Goal: Task Accomplishment & Management: Complete application form

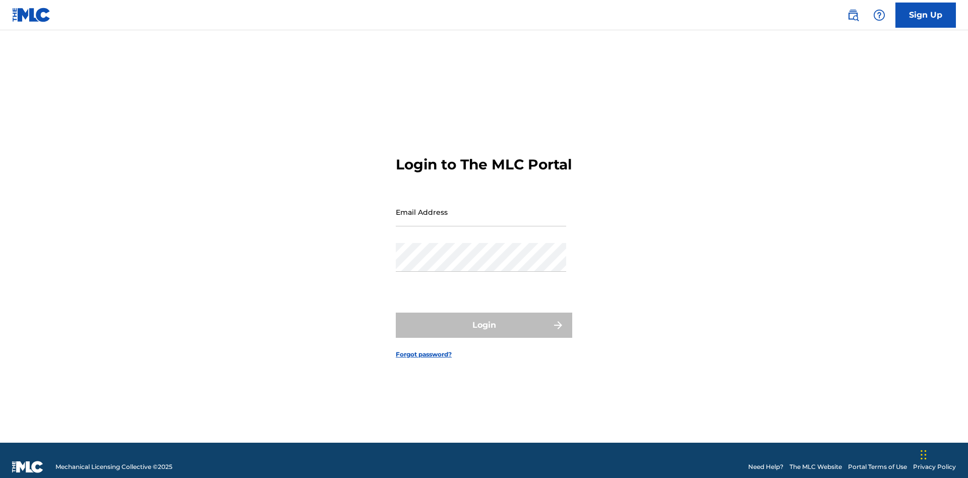
scroll to position [13, 0]
click at [481, 207] on input "Email Address" at bounding box center [481, 212] width 170 height 29
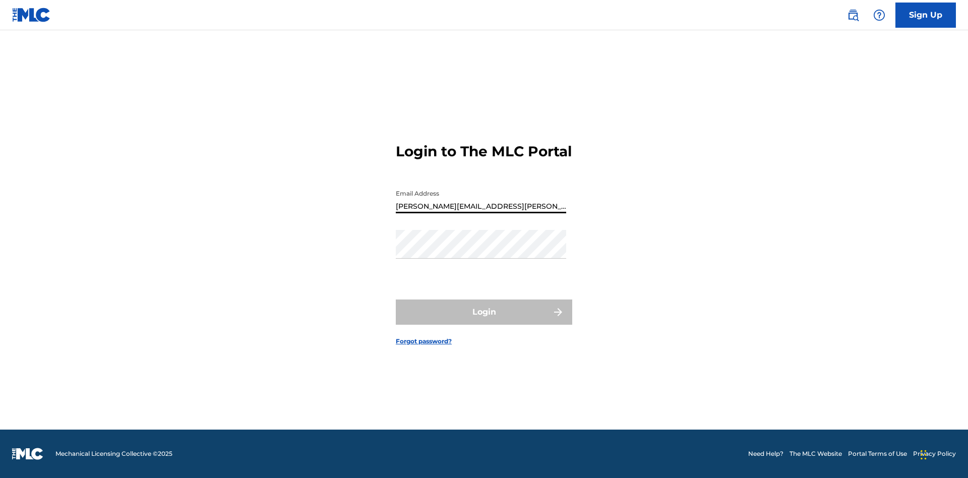
type input "Krystal.Ribble@themlc.com"
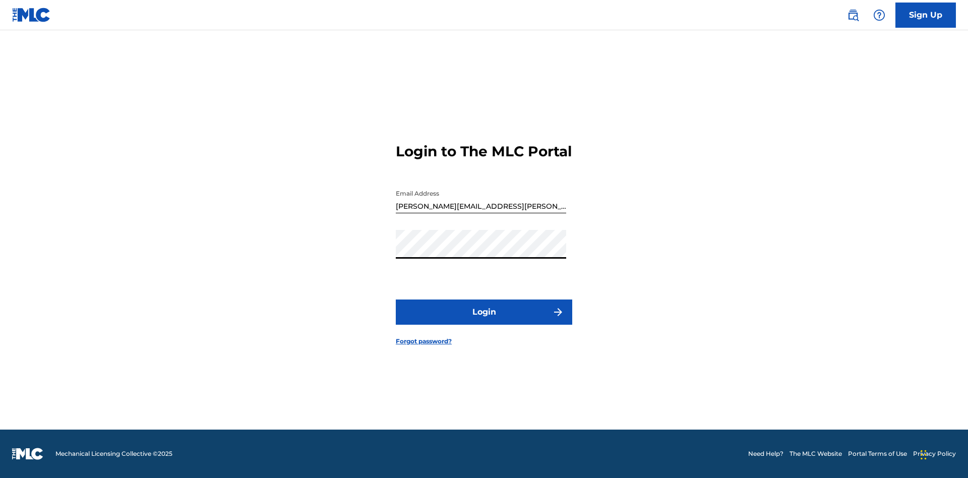
click at [484, 321] on button "Login" at bounding box center [484, 311] width 176 height 25
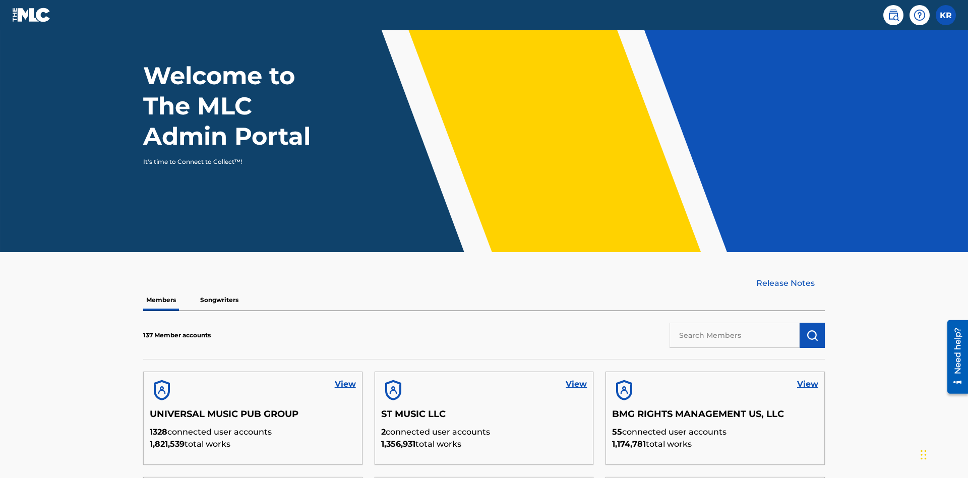
click at [735, 323] on input "text" at bounding box center [734, 335] width 130 height 25
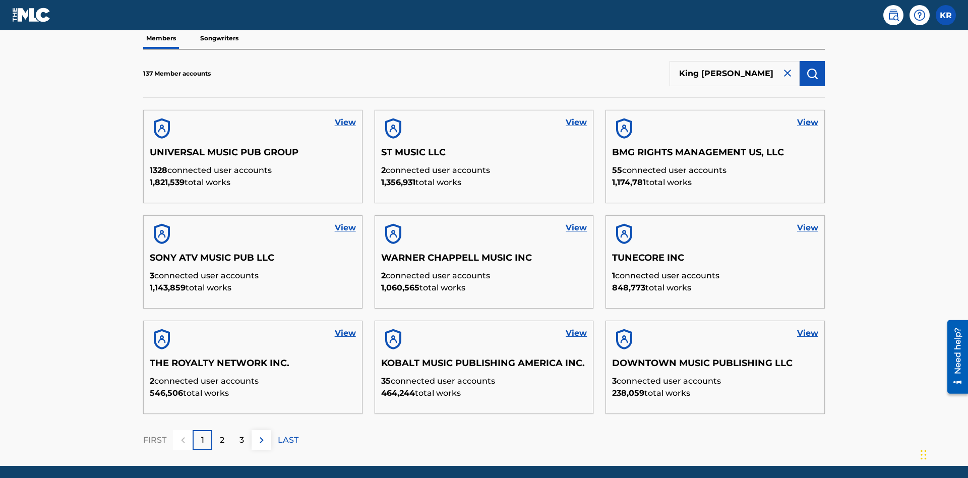
type input "King McTesterson"
click at [812, 68] on img "submit" at bounding box center [812, 74] width 12 height 12
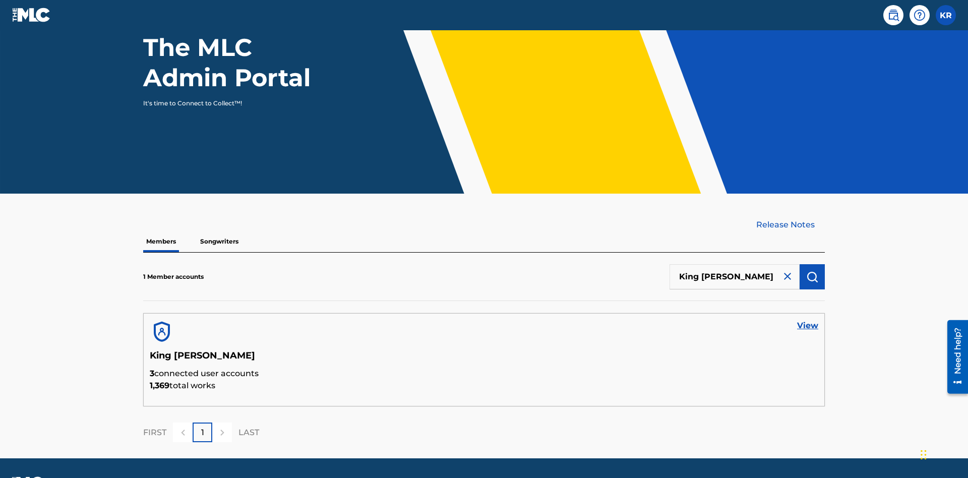
click at [808, 320] on link "View" at bounding box center [807, 326] width 21 height 12
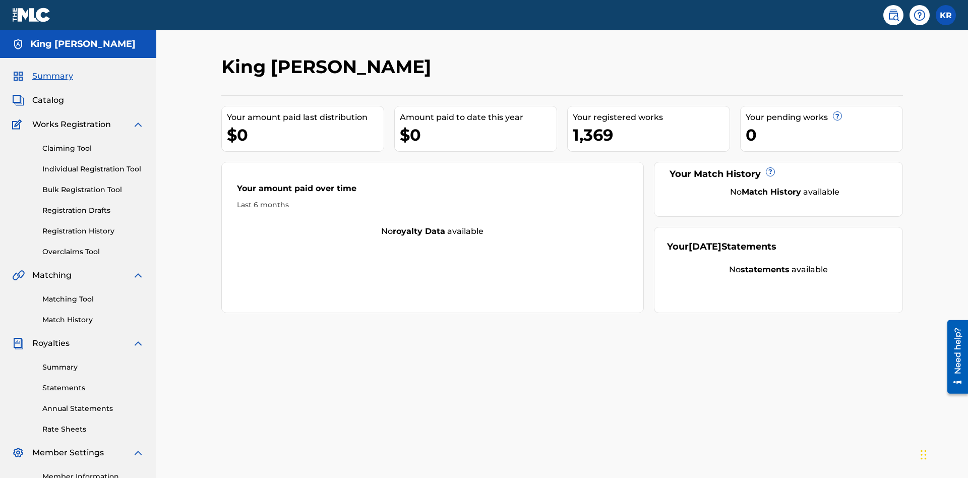
click at [93, 143] on link "Claiming Tool" at bounding box center [93, 148] width 102 height 11
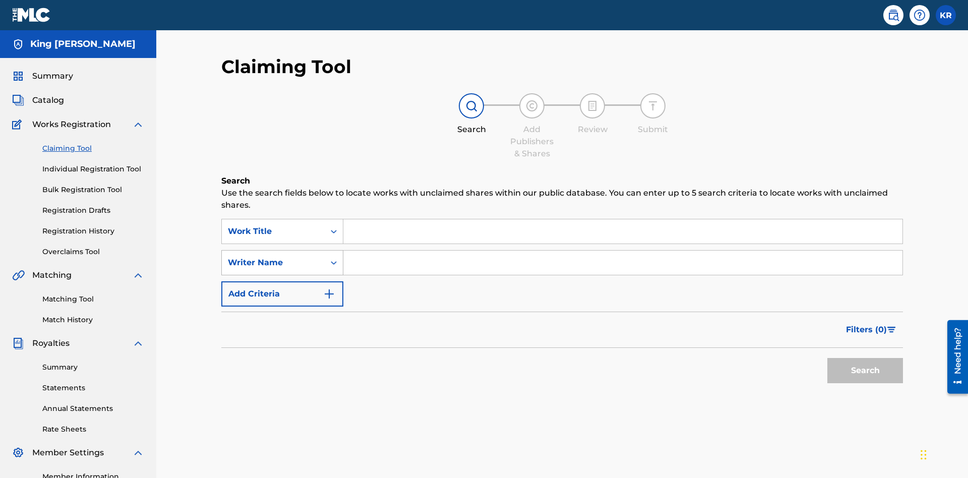
click at [273, 257] on div "Writer Name" at bounding box center [273, 263] width 91 height 12
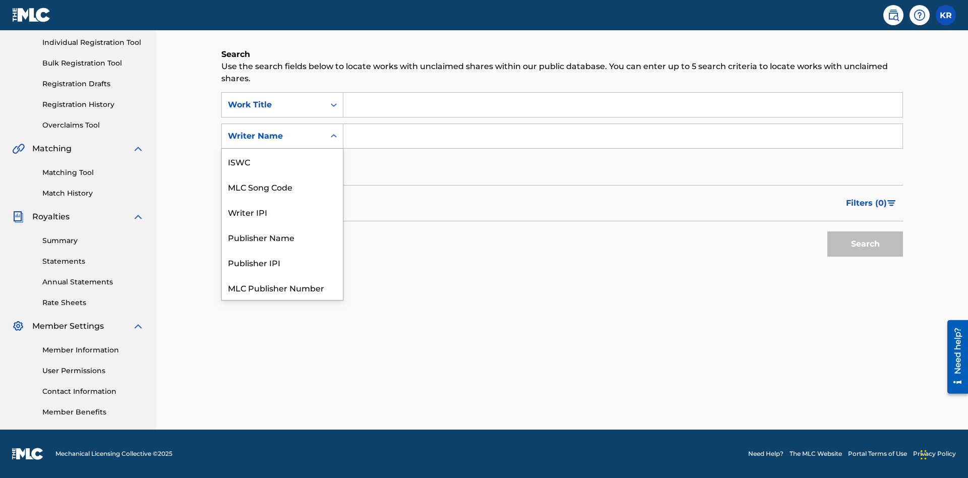
scroll to position [25, 0]
click at [282, 161] on div "MLC Song Code" at bounding box center [282, 161] width 121 height 25
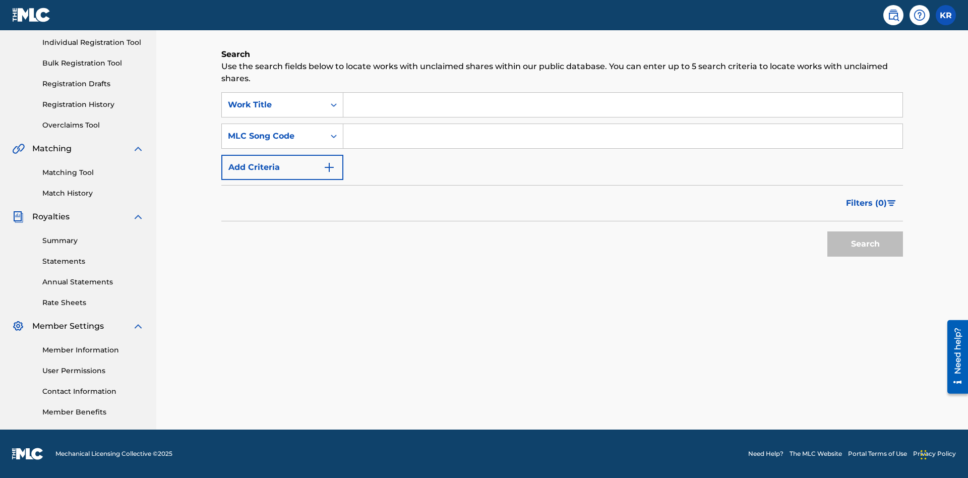
click at [623, 105] on input "Search Form" at bounding box center [622, 105] width 559 height 24
type input "NON-OWNED WORK TO CLAIM"
click at [623, 136] on input "Search Form" at bounding box center [622, 136] width 559 height 24
type input "RB0ZQR"
click at [865, 244] on button "Search" at bounding box center [865, 243] width 76 height 25
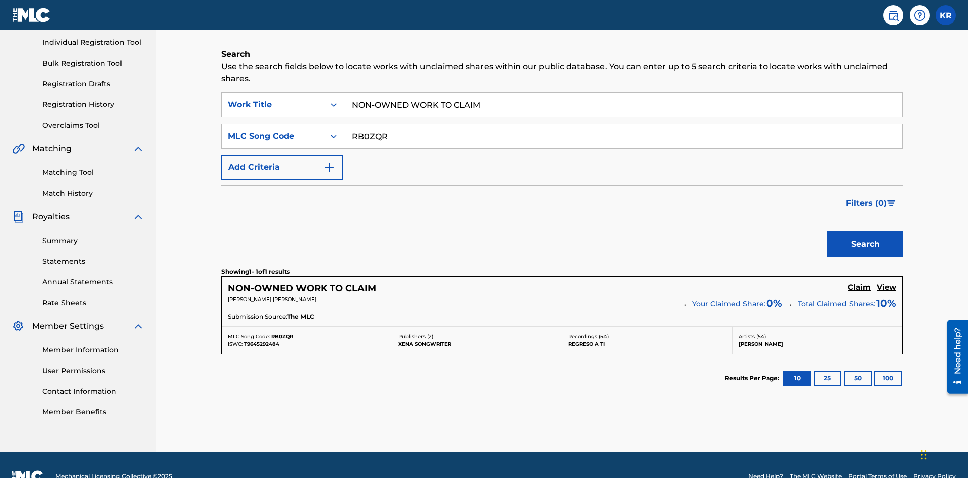
click at [859, 283] on h5 "Claim" at bounding box center [858, 288] width 23 height 10
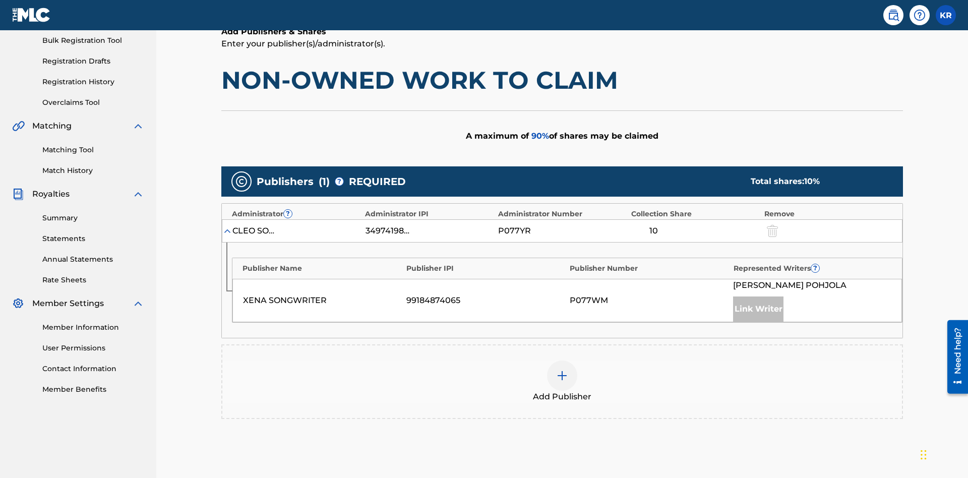
scroll to position [253, 0]
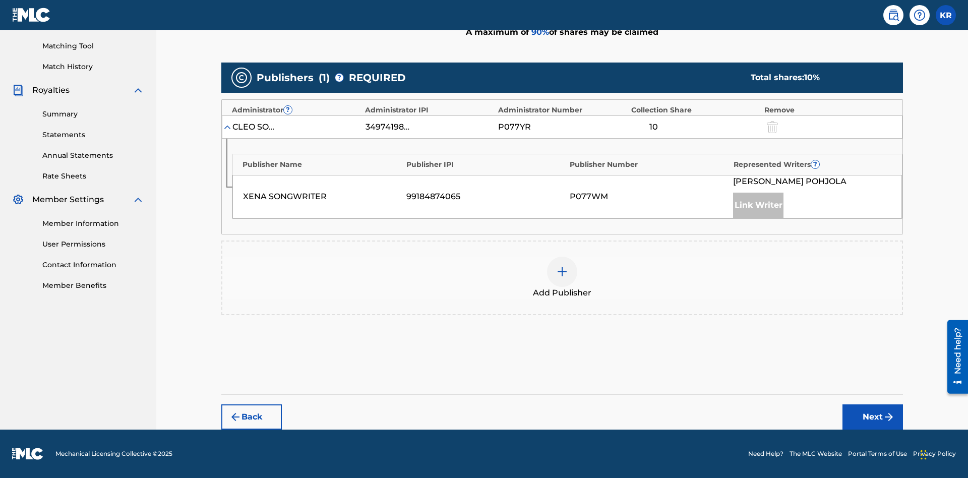
click at [873, 417] on button "Next" at bounding box center [872, 416] width 60 height 25
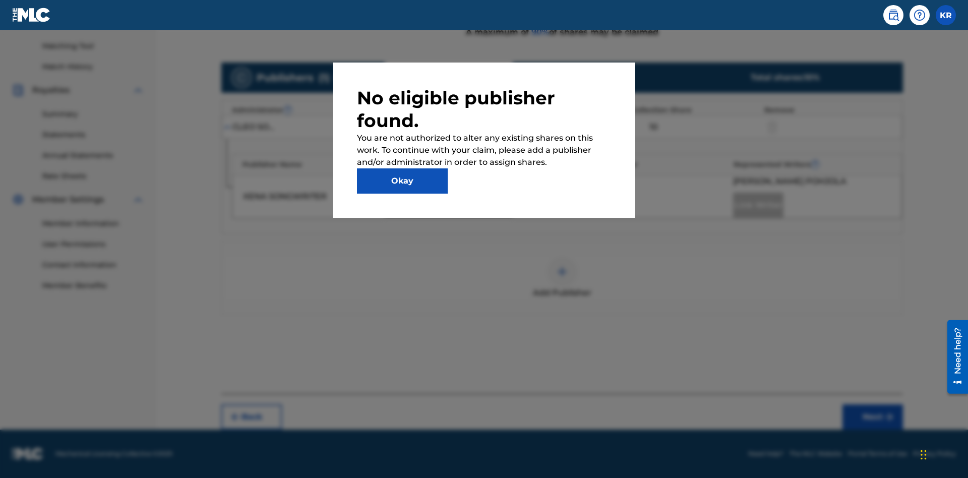
click at [402, 181] on button "Okay" at bounding box center [402, 180] width 91 height 25
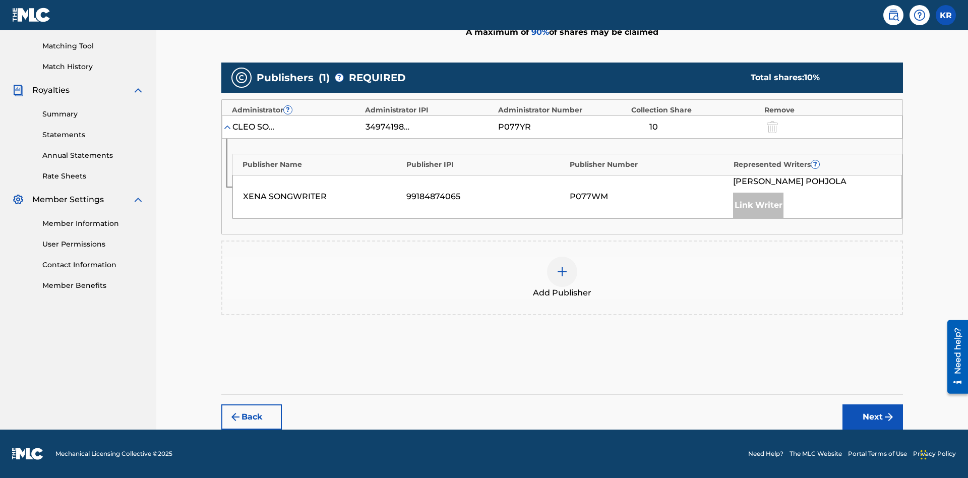
click at [562, 272] on img at bounding box center [562, 272] width 12 height 12
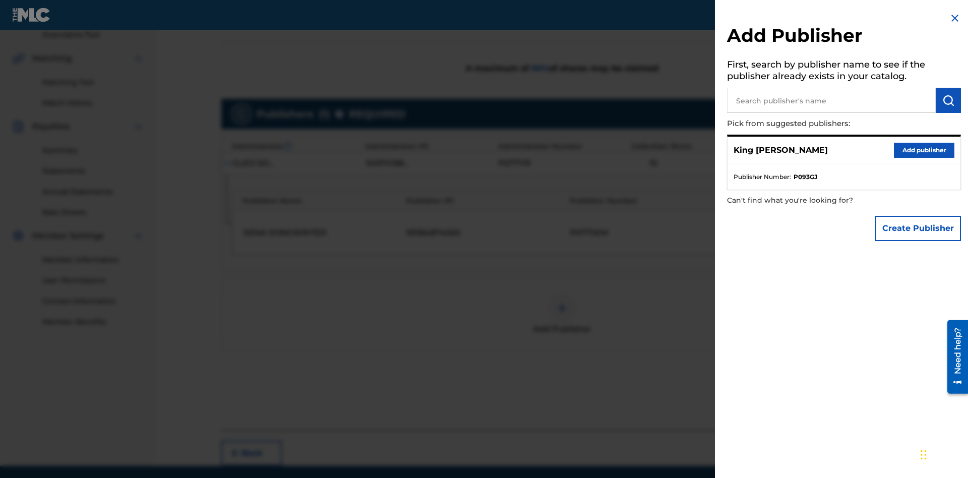
click at [831, 100] on input "text" at bounding box center [831, 100] width 209 height 25
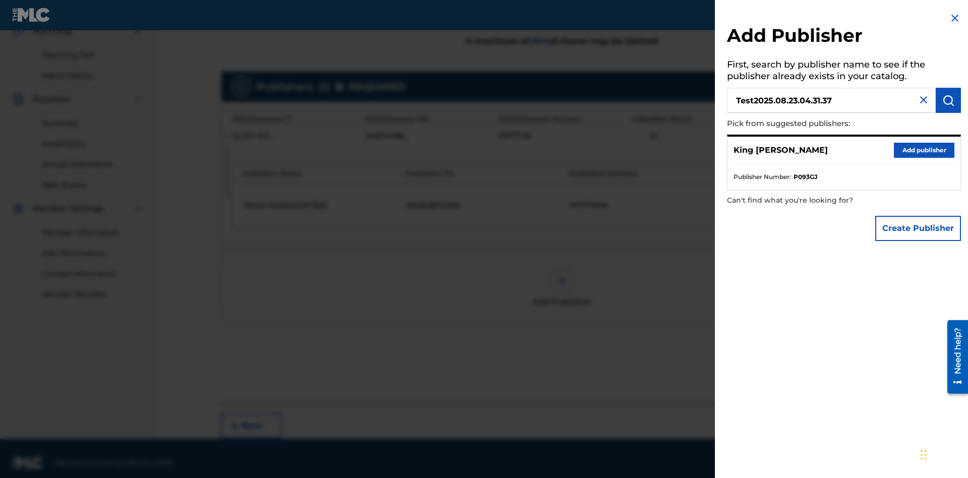
type input "Test2025.08.23.04.31.37"
click at [948, 100] on img "submit" at bounding box center [948, 100] width 12 height 12
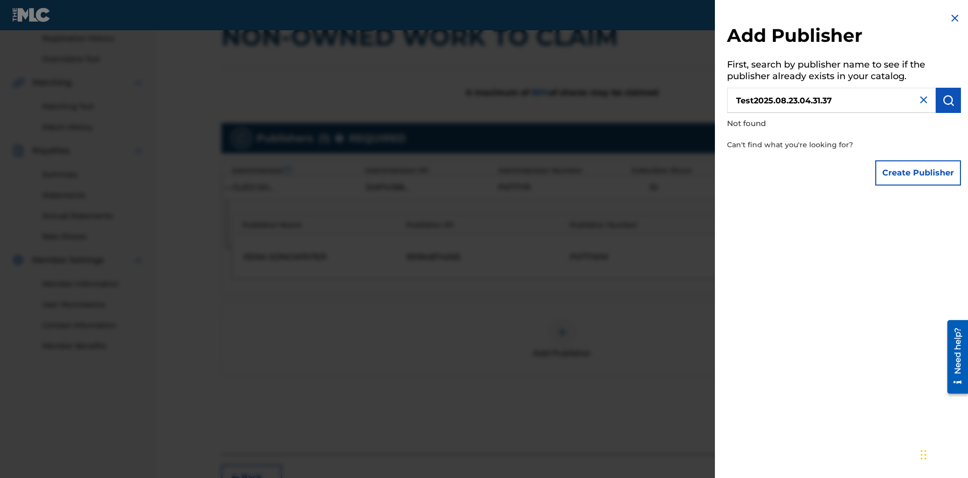
click at [919, 172] on button "Create Publisher" at bounding box center [918, 172] width 86 height 25
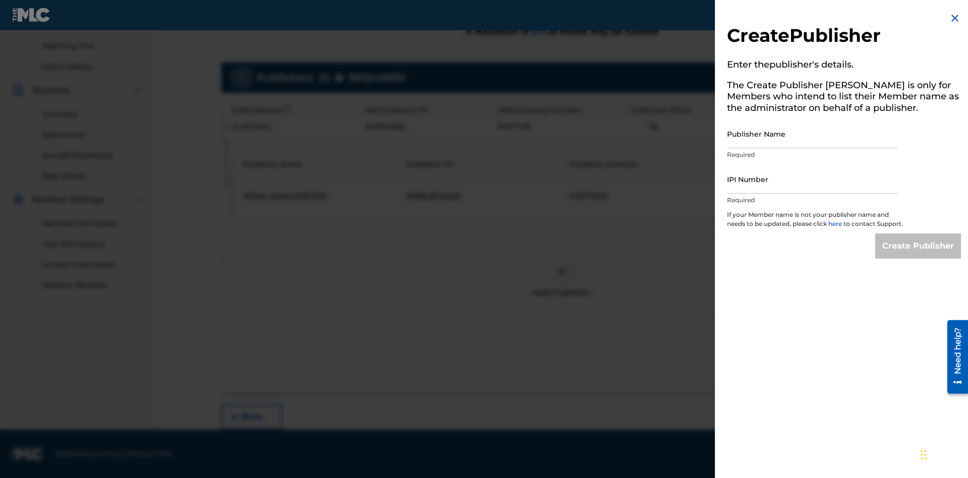
click at [812, 134] on input "Publisher Name" at bounding box center [812, 133] width 170 height 29
type input "Test2025.08.23.04.31.41"
click at [812, 179] on input "IPI Number" at bounding box center [812, 179] width 170 height 29
type input "00595839777"
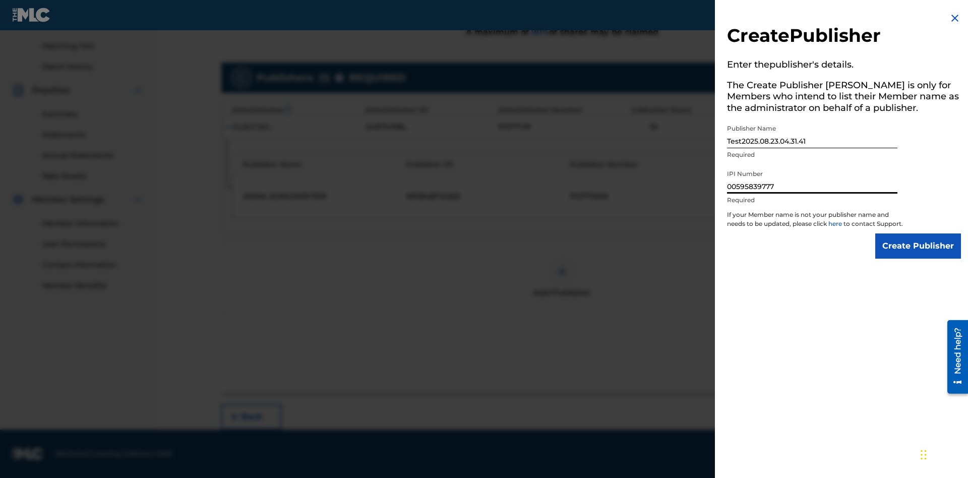
click at [919, 255] on input "Create Publisher" at bounding box center [918, 245] width 86 height 25
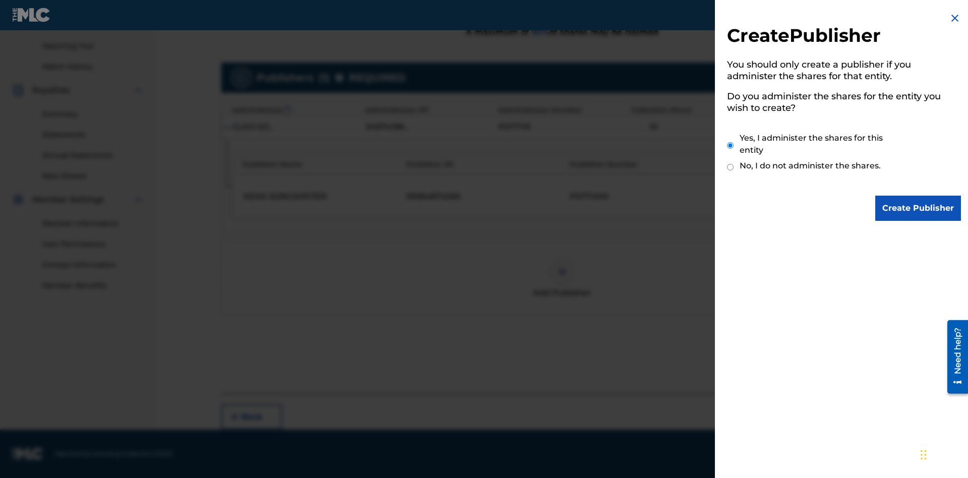
click at [730, 145] on input "Yes, I administer the shares for this entity" at bounding box center [730, 146] width 7 height 22
click at [919, 208] on input "Create Publisher" at bounding box center [918, 208] width 86 height 25
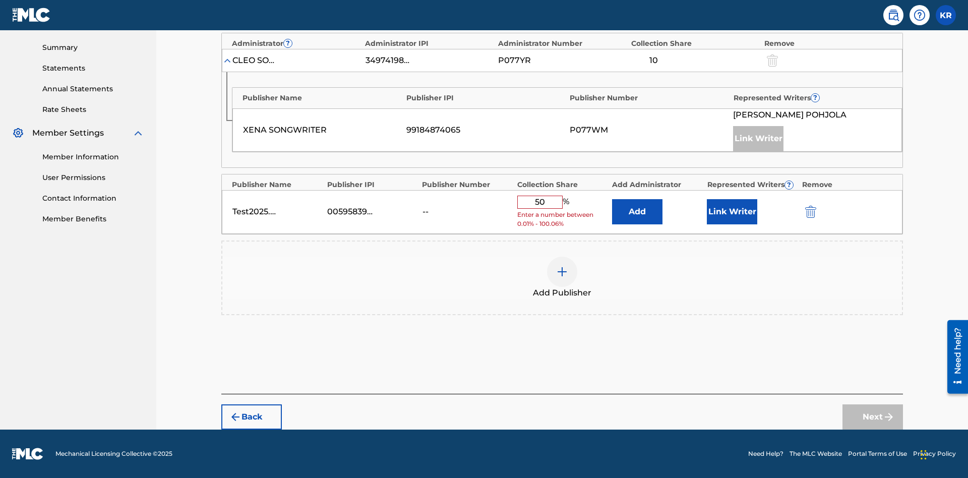
scroll to position [313, 0]
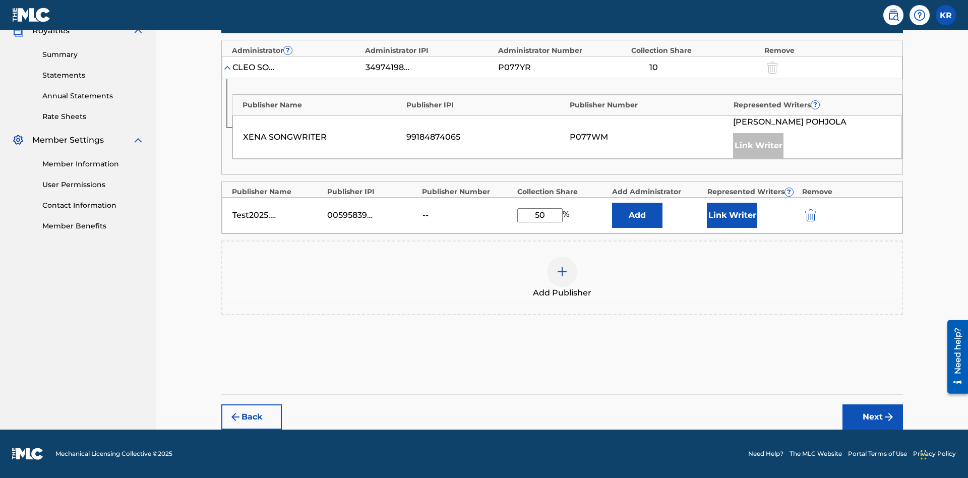
type input "50"
click at [732, 215] on button "Link Writer" at bounding box center [732, 215] width 50 height 25
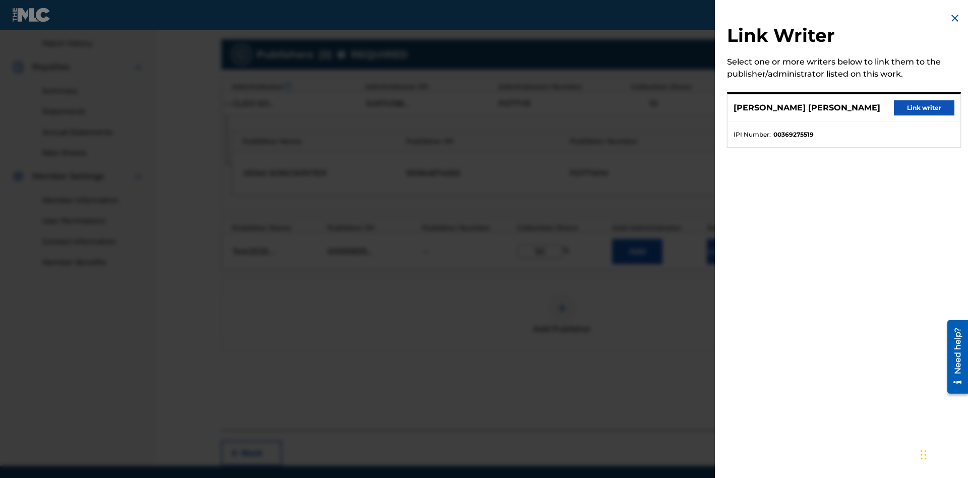
click at [924, 108] on button "Link writer" at bounding box center [924, 107] width 60 height 15
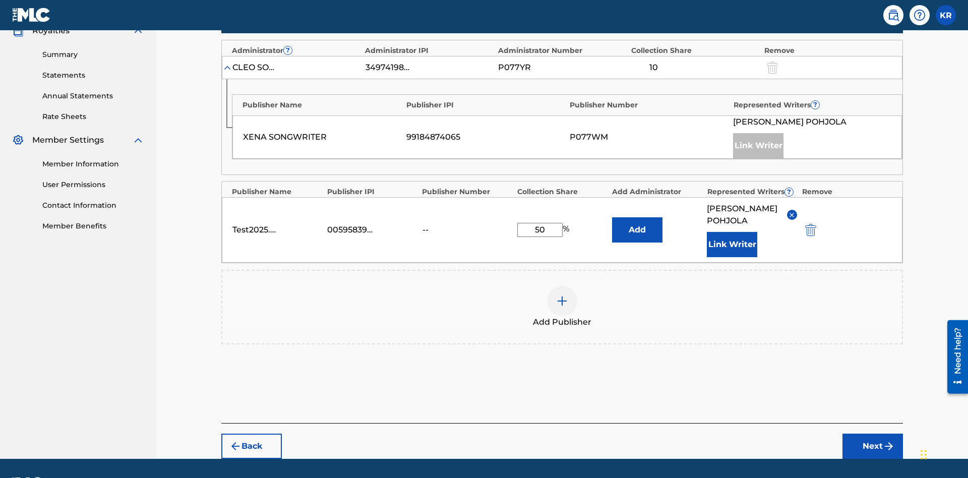
click at [732, 232] on button "Link Writer" at bounding box center [732, 244] width 50 height 25
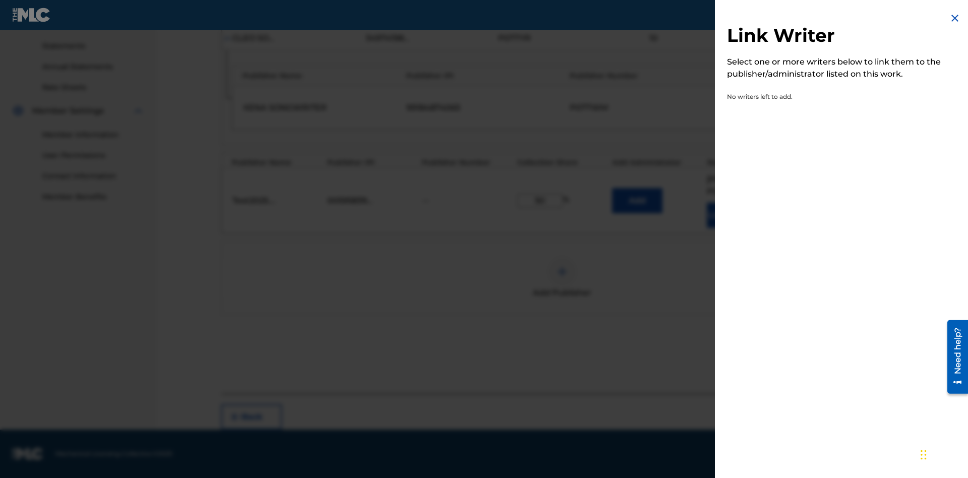
click at [955, 18] on img at bounding box center [955, 18] width 12 height 12
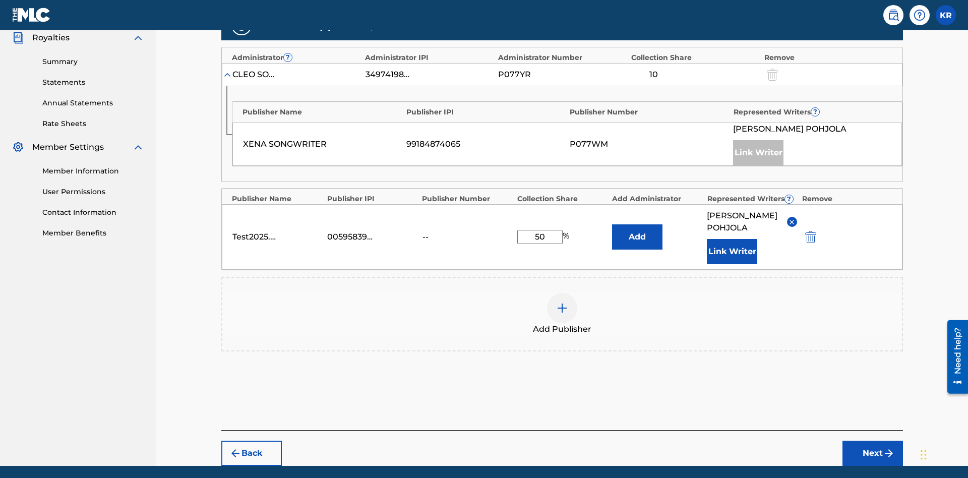
scroll to position [354, 0]
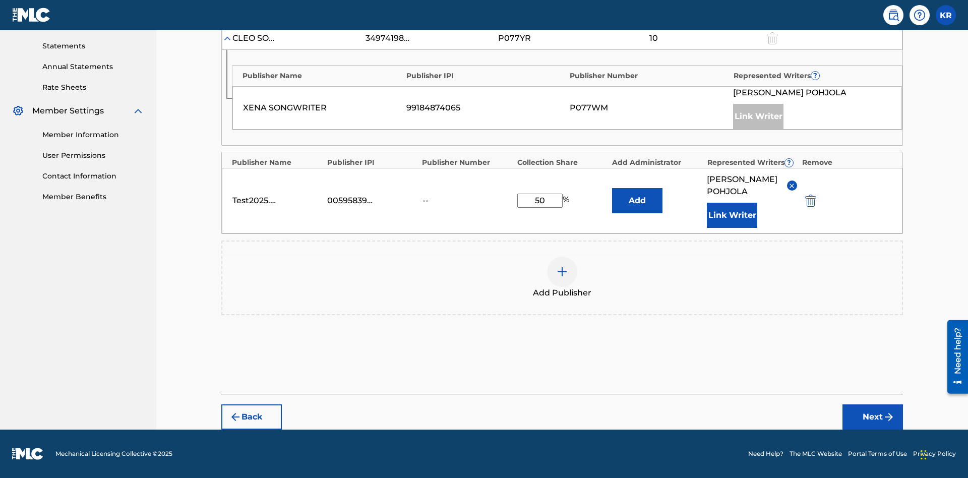
click at [637, 195] on button "Add" at bounding box center [637, 200] width 50 height 25
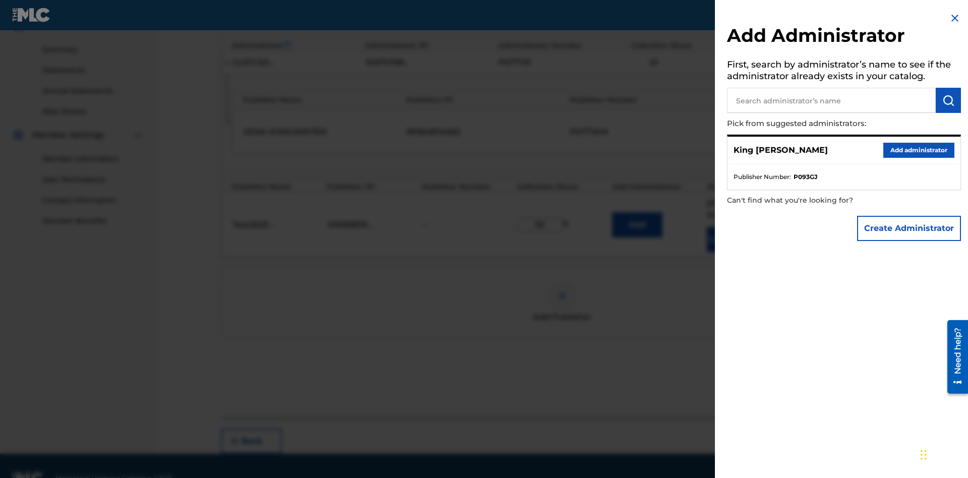
click at [831, 100] on input "text" at bounding box center [831, 100] width 209 height 25
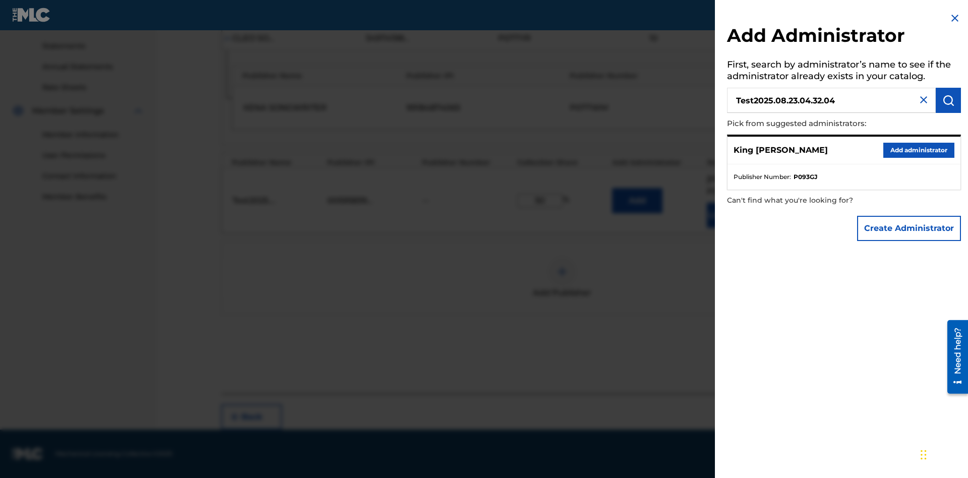
type input "Test2025.08.23.04.32.04"
click at [948, 100] on img "submit" at bounding box center [948, 100] width 12 height 12
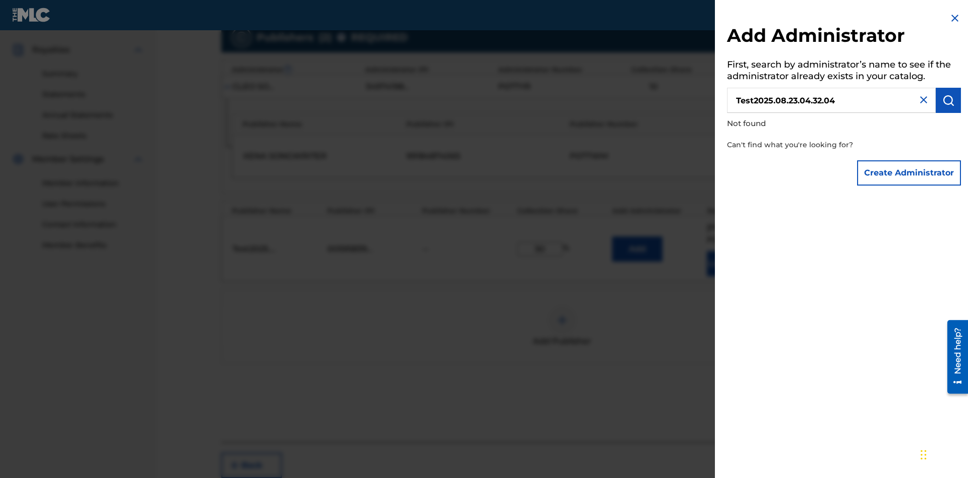
click at [909, 172] on button "Create Administrator" at bounding box center [909, 172] width 104 height 25
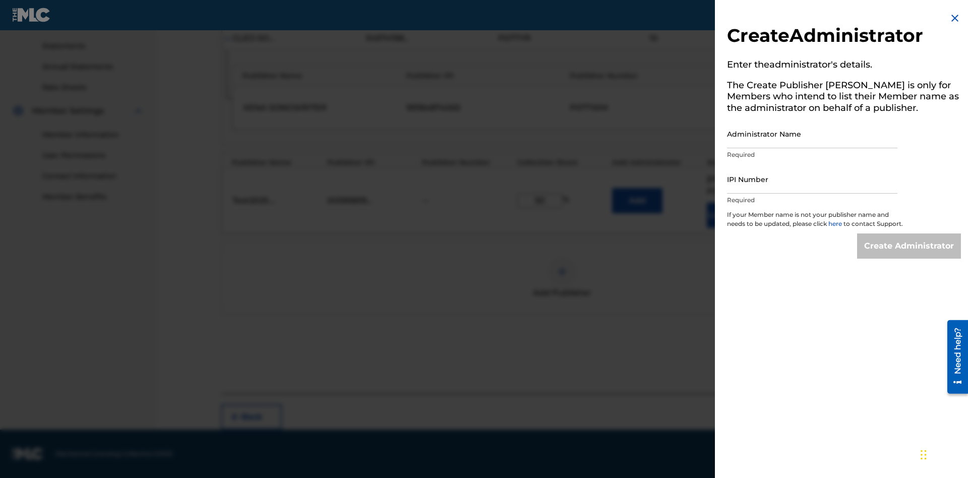
click at [812, 134] on input "Administrator Name" at bounding box center [812, 133] width 170 height 29
type input "Test2025.08.23.04.32.09"
click at [812, 179] on input "IPI Number" at bounding box center [812, 179] width 170 height 29
type input "00595839777"
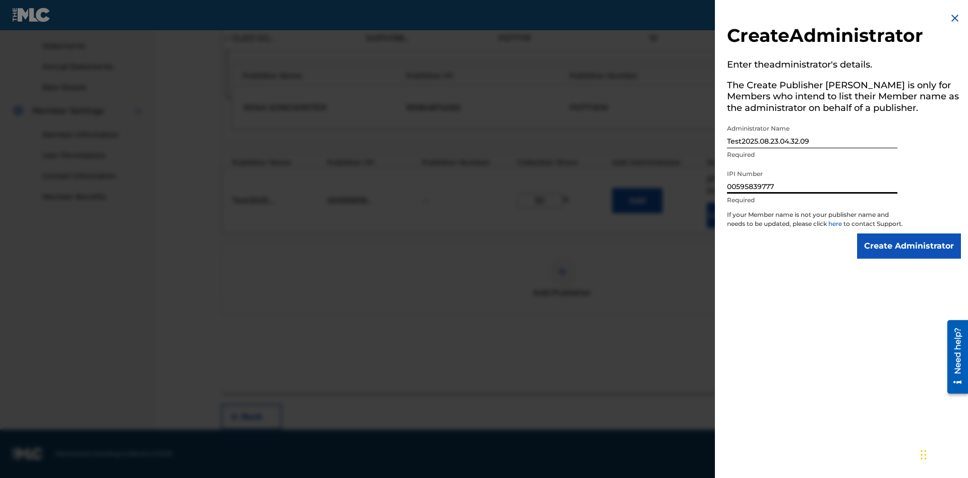
click at [909, 255] on input "Create Administrator" at bounding box center [909, 245] width 104 height 25
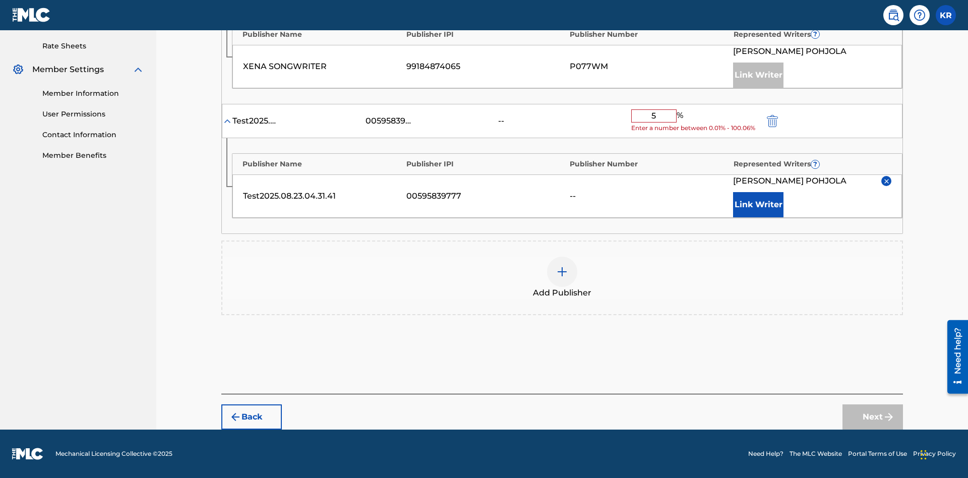
type input "50"
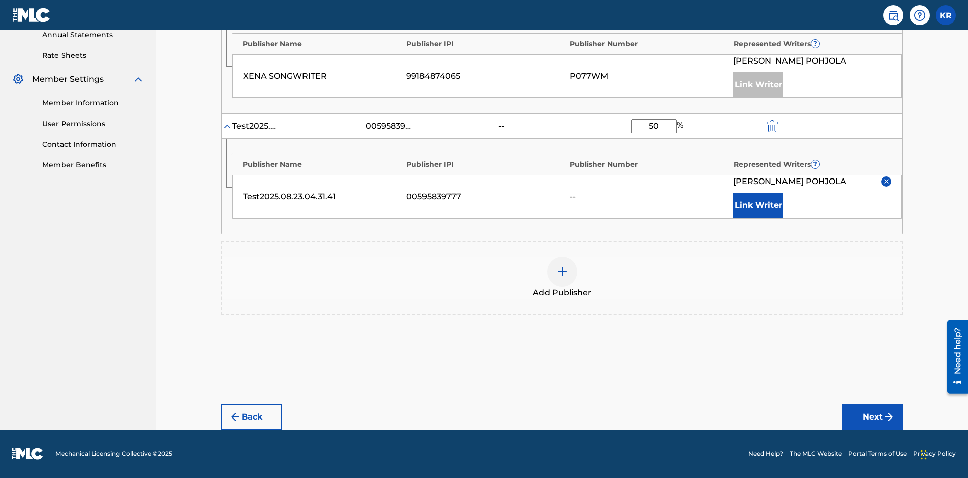
scroll to position [386, 0]
click at [873, 417] on button "Next" at bounding box center [872, 416] width 60 height 25
